Goal: Task Accomplishment & Management: Manage account settings

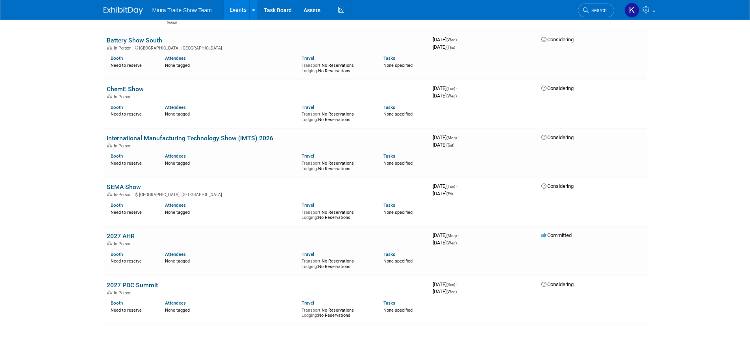
scroll to position [866, 0]
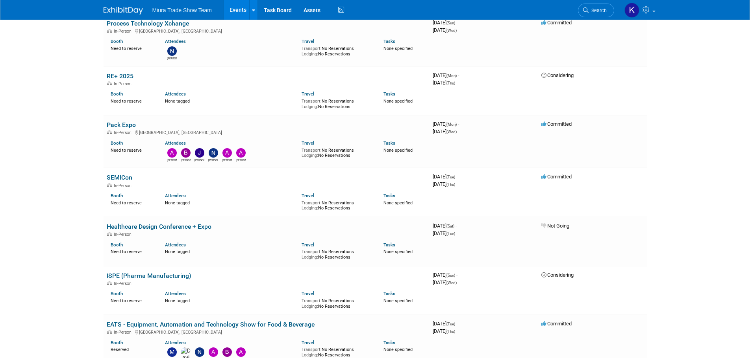
scroll to position [79, 0]
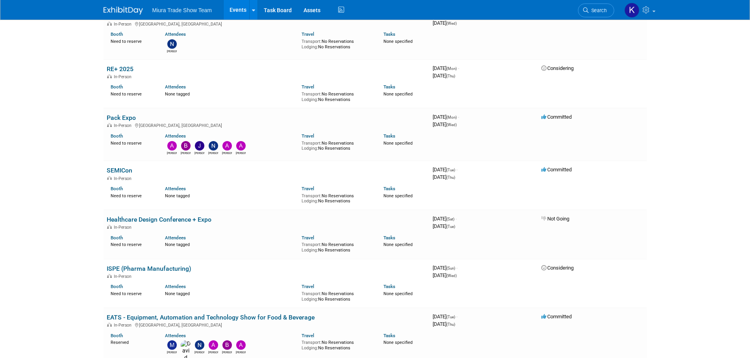
click at [674, 154] on body "Miura Trade Show Team Events Add Event Bulk Upload Events Shareable Event Board…" at bounding box center [375, 100] width 750 height 358
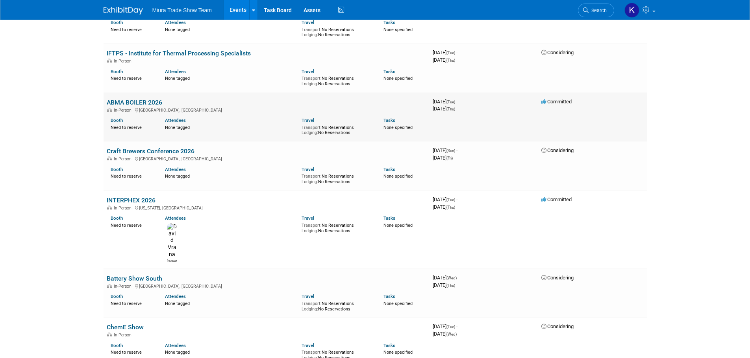
scroll to position [669, 0]
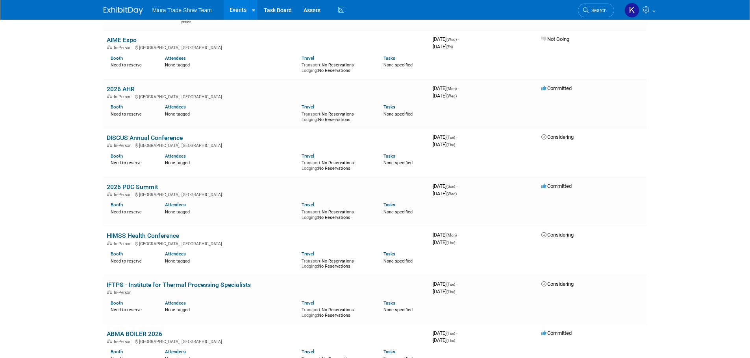
scroll to position [394, 0]
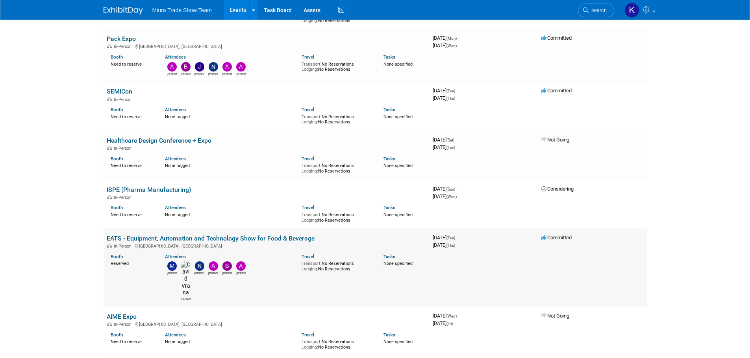
scroll to position [157, 0]
click at [9, 153] on body "Miura Trade Show Team Events Add Event Bulk Upload Events Shareable Event Board…" at bounding box center [375, 22] width 750 height 358
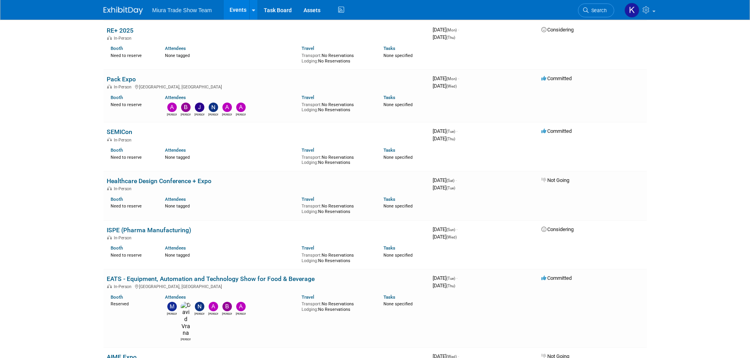
scroll to position [79, 0]
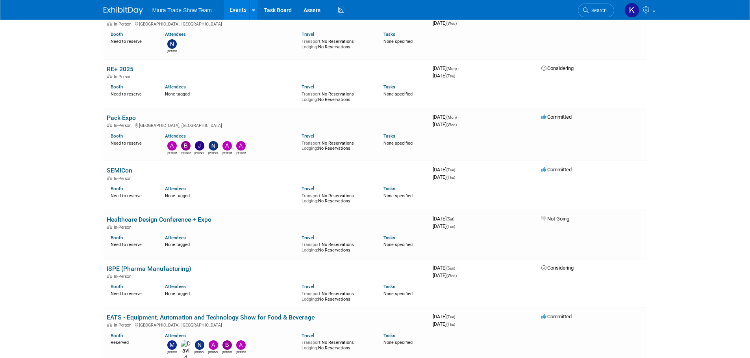
click at [50, 150] on body "Miura Trade Show Team Events Add Event Bulk Upload Events Shareable Event Board…" at bounding box center [375, 100] width 750 height 358
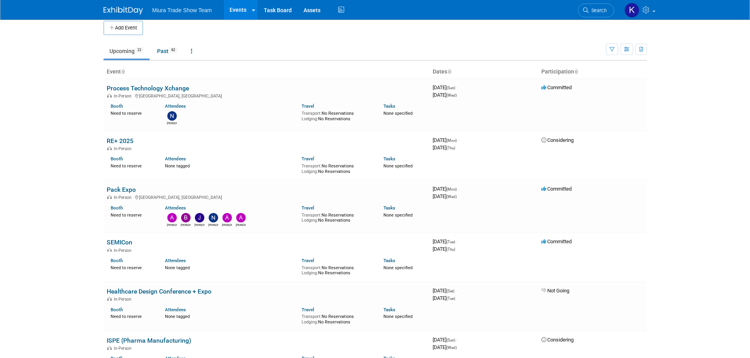
scroll to position [0, 0]
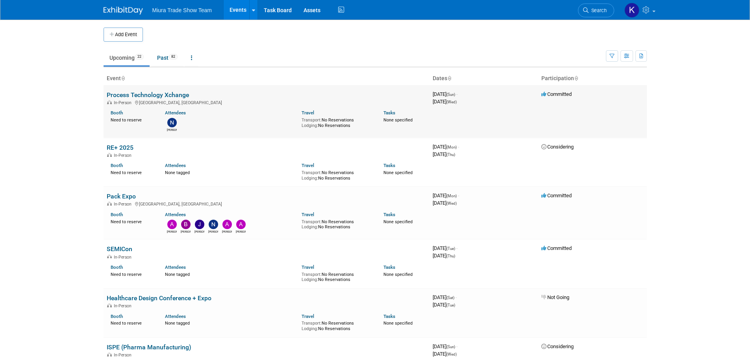
click at [147, 94] on link "Process Technology Xchange" at bounding box center [148, 94] width 82 height 7
click at [50, 165] on body "Miura Trade Show Team Events Add Event Bulk Upload Events Shareable Event Board…" at bounding box center [375, 179] width 750 height 358
click at [22, 148] on body "Miura Trade Show Team Events Add Event Bulk Upload Events Shareable Event Board…" at bounding box center [375, 179] width 750 height 358
click at [26, 85] on body "Miura Trade Show Team Events Add Event Bulk Upload Events Shareable Event Board…" at bounding box center [375, 179] width 750 height 358
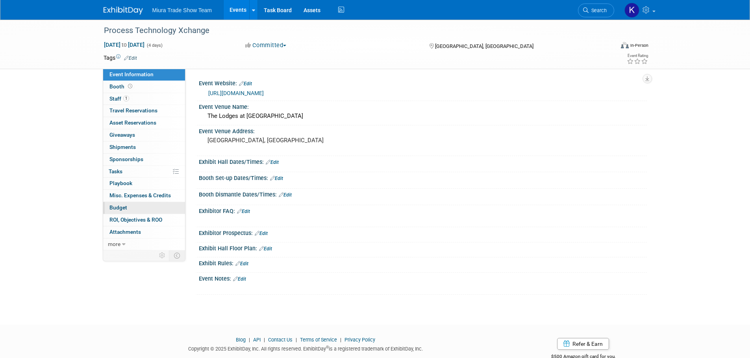
click at [160, 209] on link "Budget" at bounding box center [144, 208] width 82 height 12
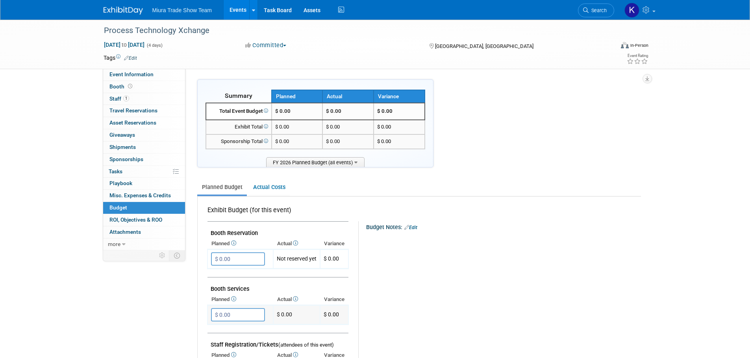
click at [282, 309] on td "$ 0.00" at bounding box center [296, 315] width 47 height 19
click at [296, 301] on icon at bounding box center [295, 299] width 6 height 5
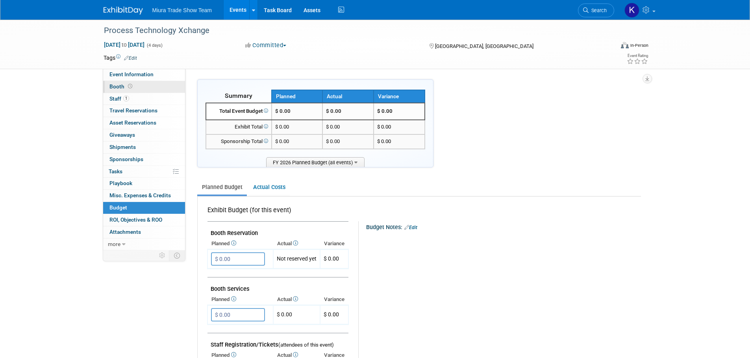
click at [132, 84] on span at bounding box center [129, 86] width 7 height 6
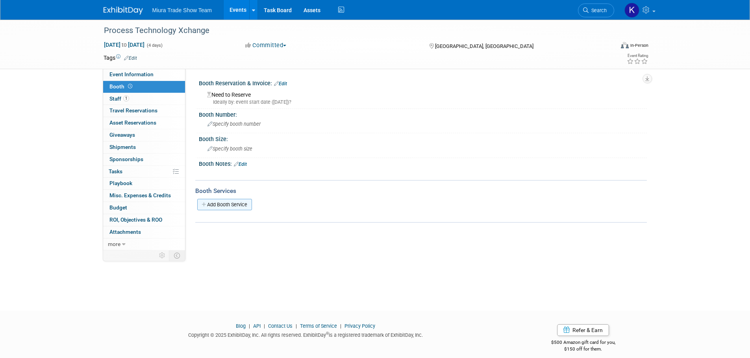
click at [238, 205] on link "Add Booth Service" at bounding box center [224, 204] width 55 height 11
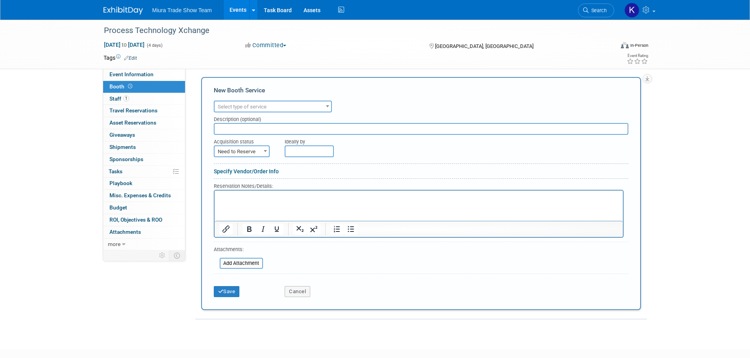
scroll to position [157, 0]
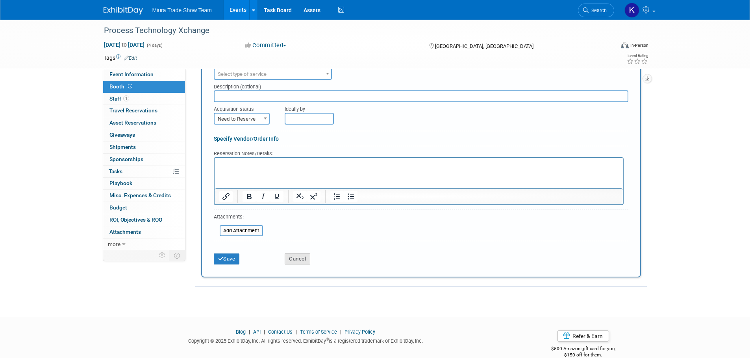
click at [294, 258] on button "Cancel" at bounding box center [298, 259] width 26 height 11
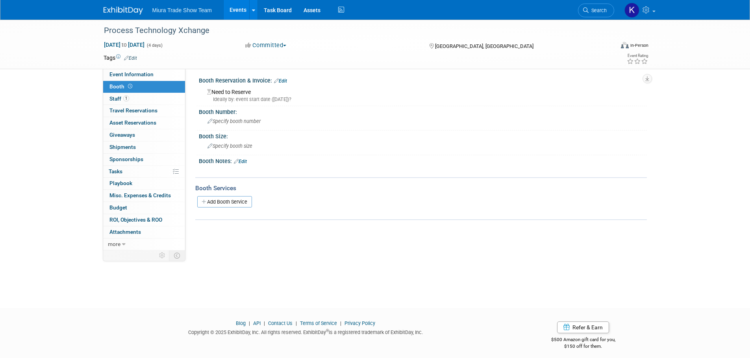
scroll to position [0, 0]
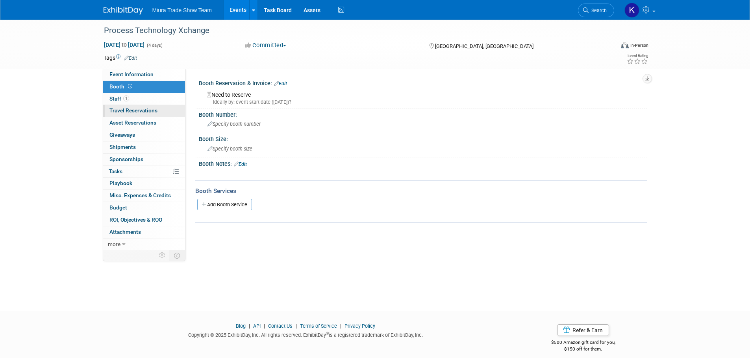
click at [144, 109] on span "Travel Reservations 0" at bounding box center [133, 110] width 48 height 6
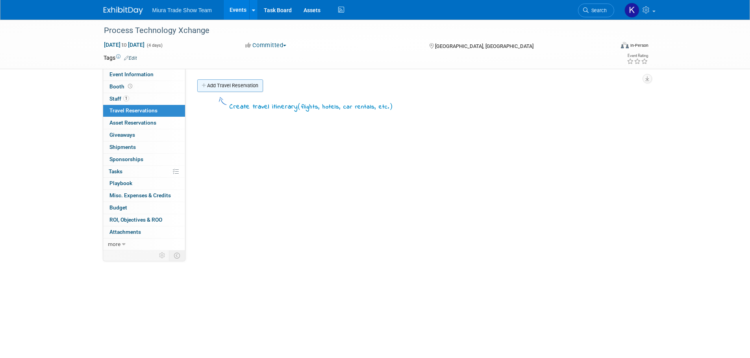
click at [232, 83] on link "Add Travel Reservation" at bounding box center [230, 85] width 66 height 13
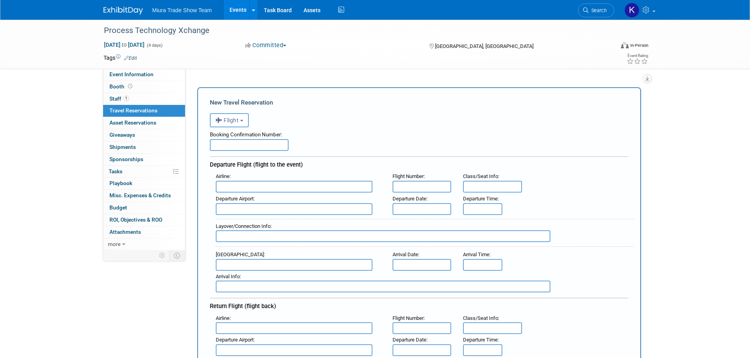
click at [432, 63] on div "Tags Edit" at bounding box center [329, 58] width 452 height 11
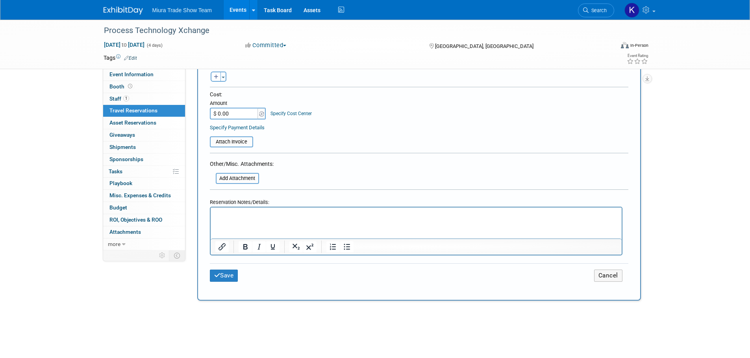
scroll to position [512, 0]
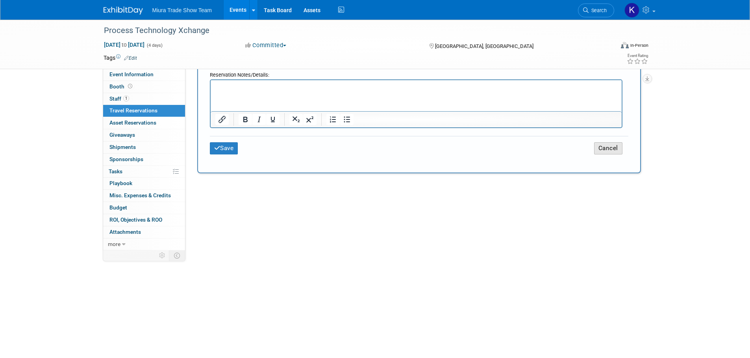
click at [606, 150] on button "Cancel" at bounding box center [608, 148] width 28 height 12
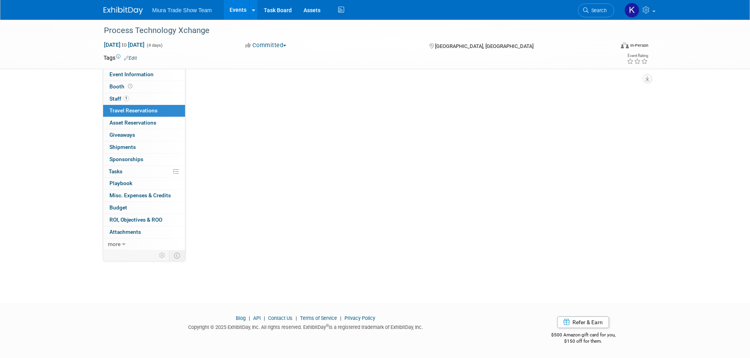
scroll to position [0, 0]
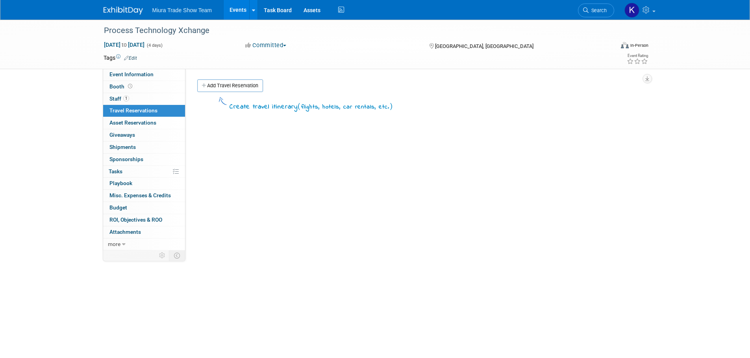
click at [250, 181] on div "Create travel itinerary ( flights, hotels, car rentals, etc. )" at bounding box center [418, 214] width 443 height 236
